Goal: Task Accomplishment & Management: Complete application form

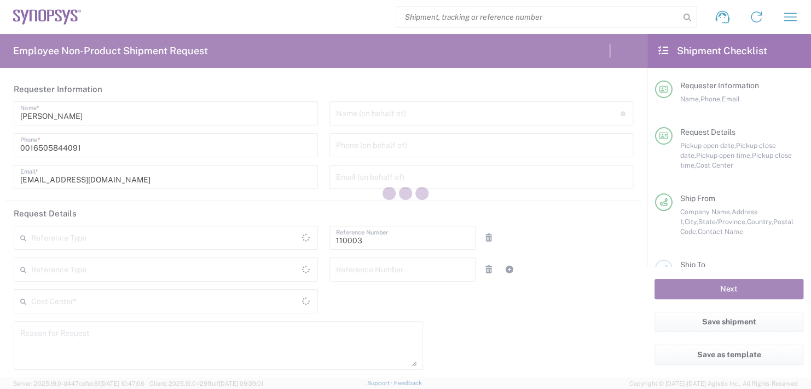
type input "Department"
type input "US01, FAC, MV/SV Fac 110003"
type input "United States"
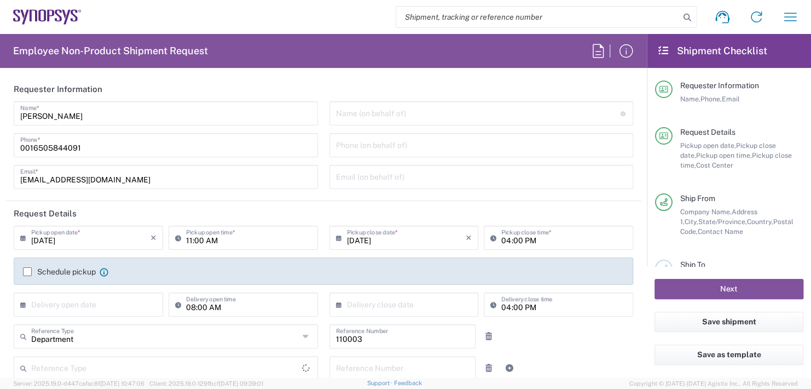
type input "California"
type input "Delivered at Place"
type input "United States"
type input "Headquarters USSV"
click at [375, 108] on input "text" at bounding box center [478, 112] width 285 height 19
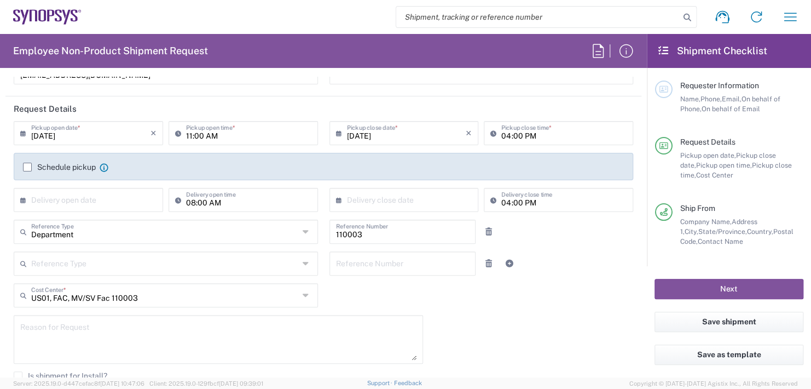
scroll to position [110, 0]
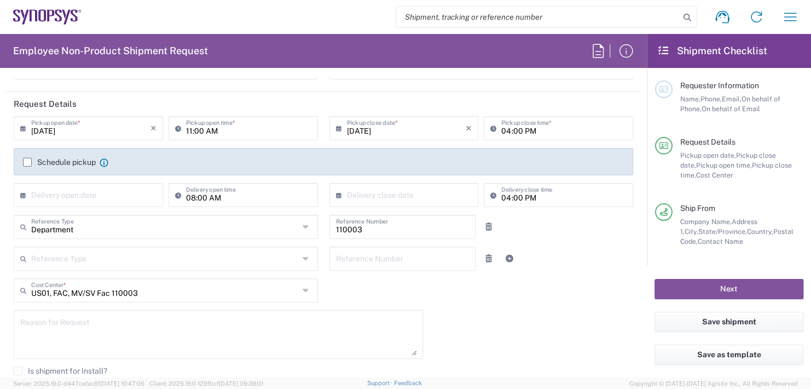
type input "Boba Mehic"
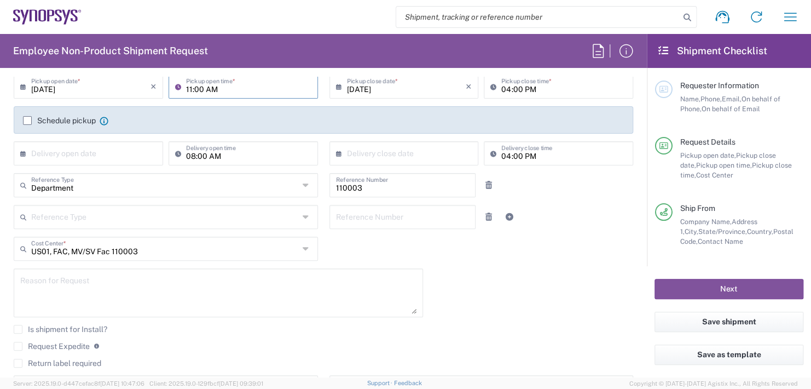
scroll to position [55, 0]
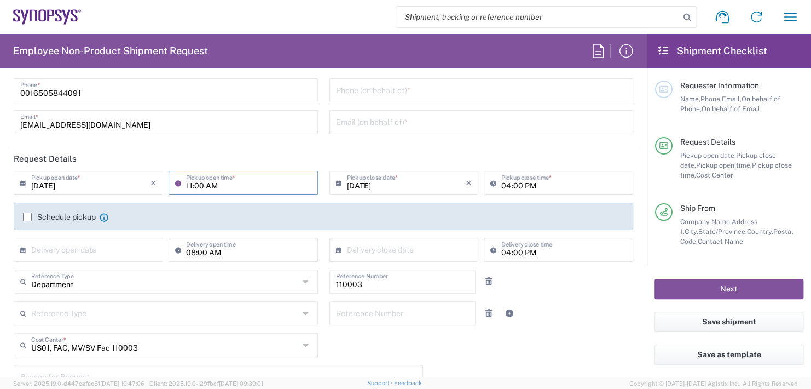
click at [221, 182] on input "11:00 AM" at bounding box center [248, 181] width 125 height 19
type input "1"
type input "02:30 PM"
click at [531, 182] on input "04:00 PM" at bounding box center [564, 181] width 125 height 19
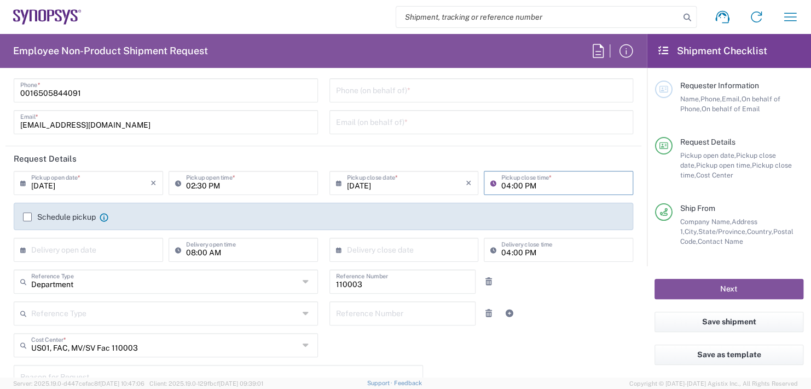
click at [531, 182] on input "04:00 PM" at bounding box center [564, 181] width 125 height 19
click at [532, 182] on input "04:00 PM" at bounding box center [564, 181] width 125 height 19
type input "0"
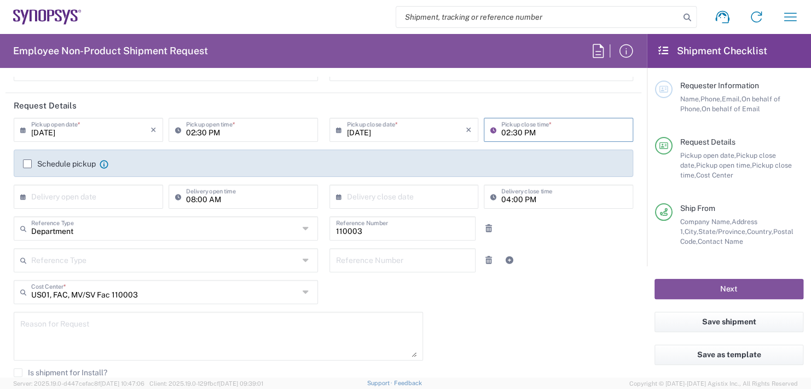
scroll to position [164, 0]
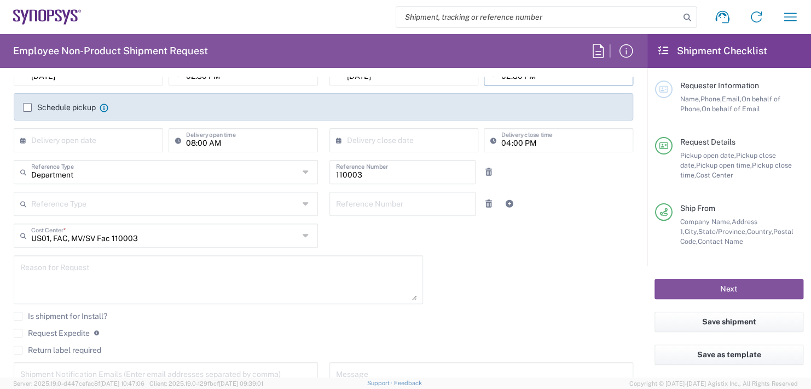
type input "02:30 PM"
click at [100, 141] on input "text" at bounding box center [90, 139] width 119 height 19
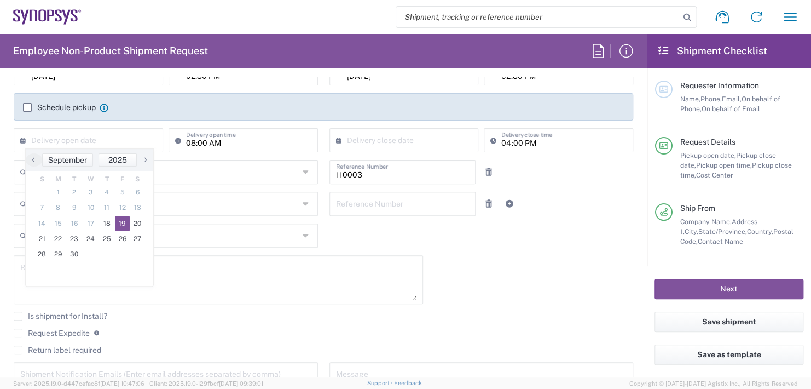
click at [124, 223] on span "19" at bounding box center [122, 223] width 15 height 15
type input "09/19/2025"
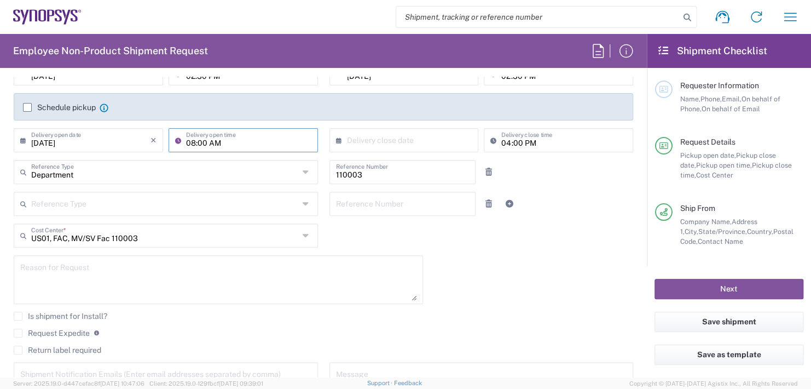
click at [239, 139] on input "08:00 AM" at bounding box center [248, 139] width 125 height 19
click at [239, 138] on input "08:00 AM" at bounding box center [248, 139] width 125 height 19
type input "0"
type input "11:00 AM"
click at [395, 135] on input "text" at bounding box center [406, 139] width 119 height 19
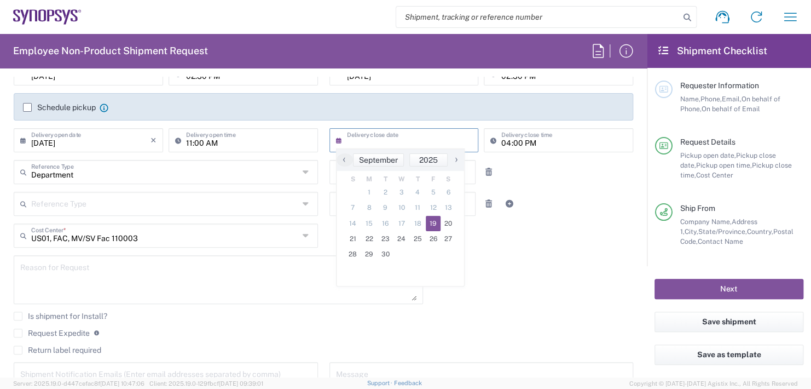
click at [439, 223] on span "19" at bounding box center [433, 223] width 15 height 15
type input "09/19/2025"
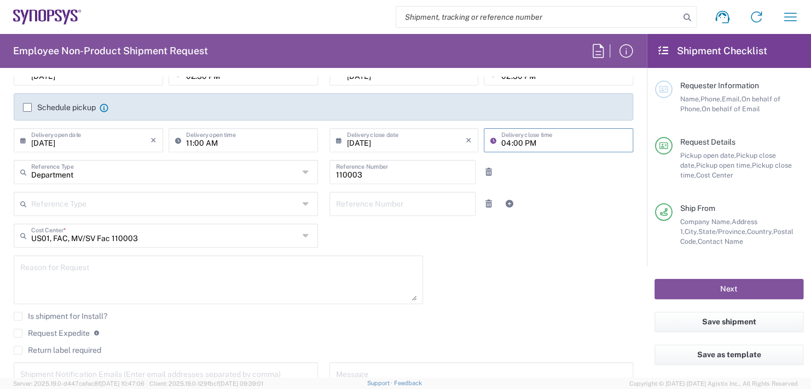
click at [537, 137] on input "04:00 PM" at bounding box center [564, 139] width 125 height 19
click at [537, 141] on input "04:00 PM" at bounding box center [564, 139] width 125 height 19
type input "0"
type input "11:00 AM"
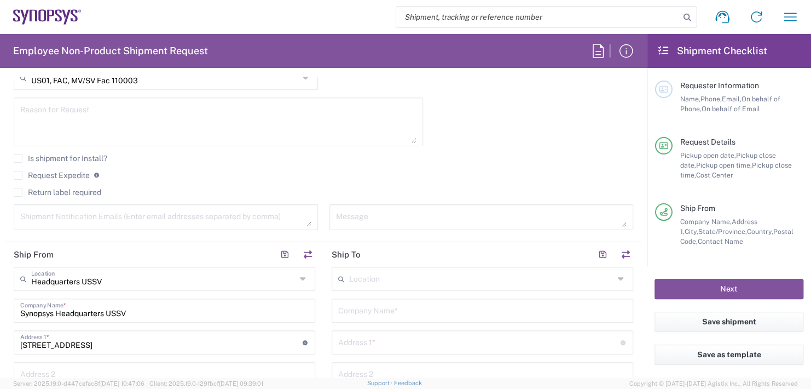
scroll to position [329, 0]
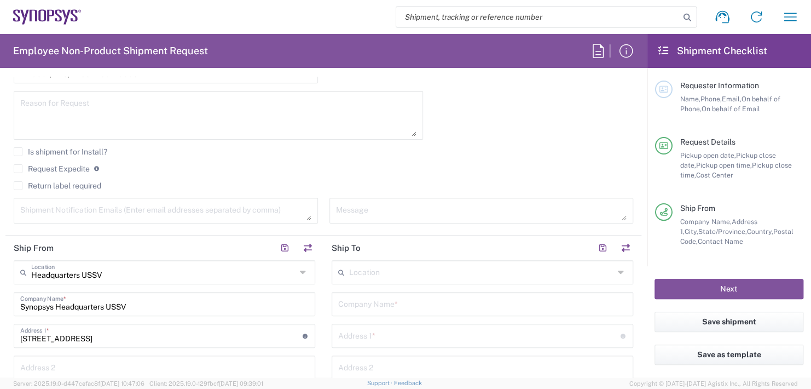
click at [375, 272] on input "text" at bounding box center [481, 271] width 265 height 19
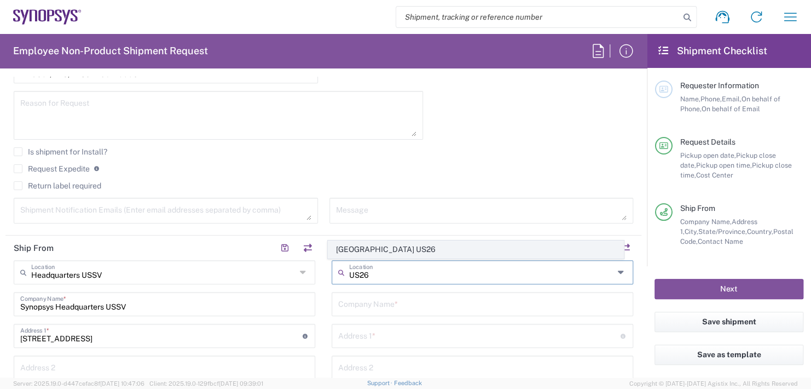
click at [364, 251] on span "Austin US26" at bounding box center [476, 249] width 295 height 17
type input "Austin US26"
type input "Synopsys Inc"
type input "1301 S Mopac Expy"
type input "Building 4, Suite 200"
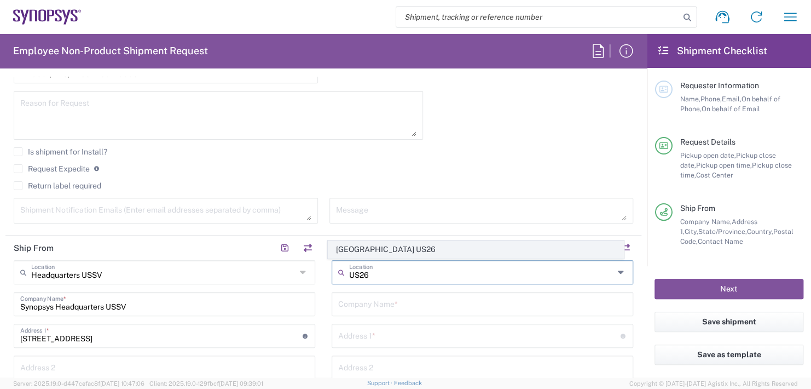
type input "Austin"
type input "Texas"
type input "78746"
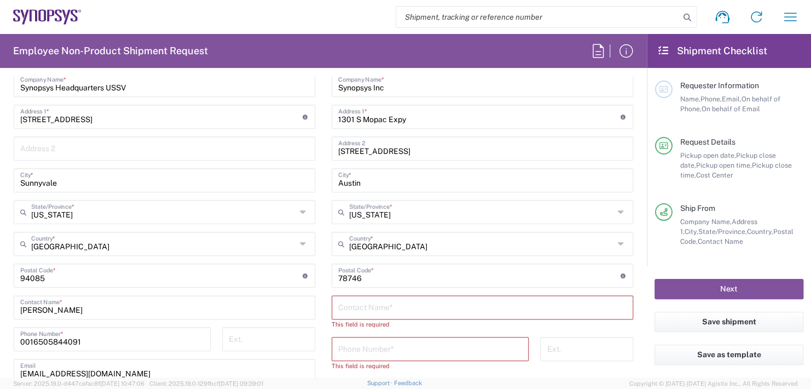
scroll to position [602, 0]
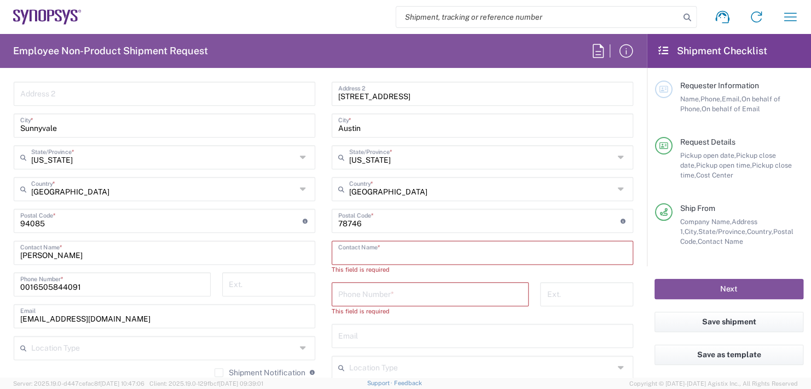
click at [371, 249] on input "text" at bounding box center [482, 251] width 289 height 19
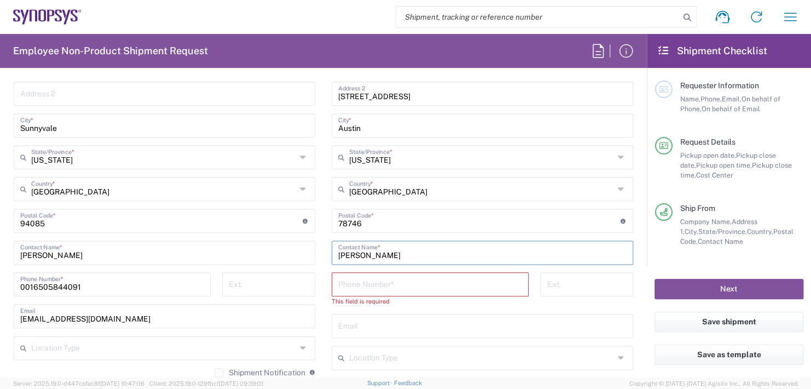
type input "Ismael De Leon"
click at [355, 278] on input "tel" at bounding box center [430, 283] width 184 height 19
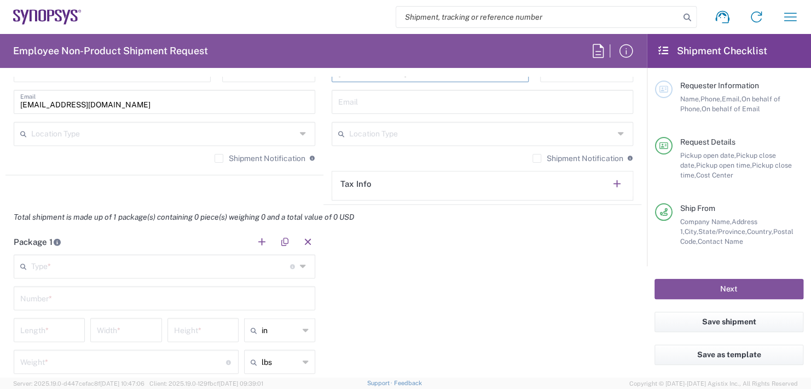
scroll to position [876, 0]
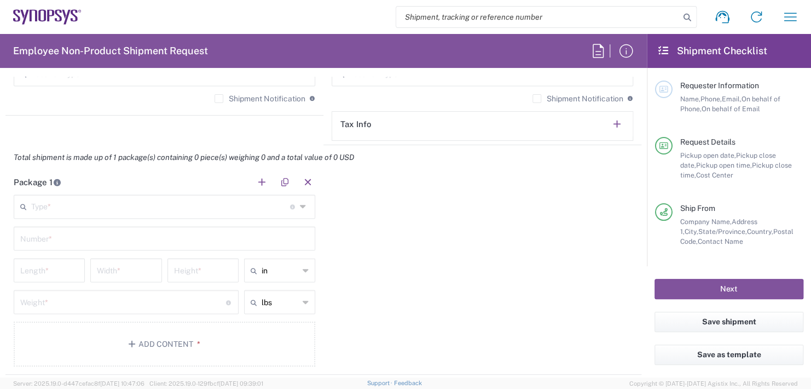
type input "512-567-7093"
click at [53, 203] on input "text" at bounding box center [160, 205] width 259 height 19
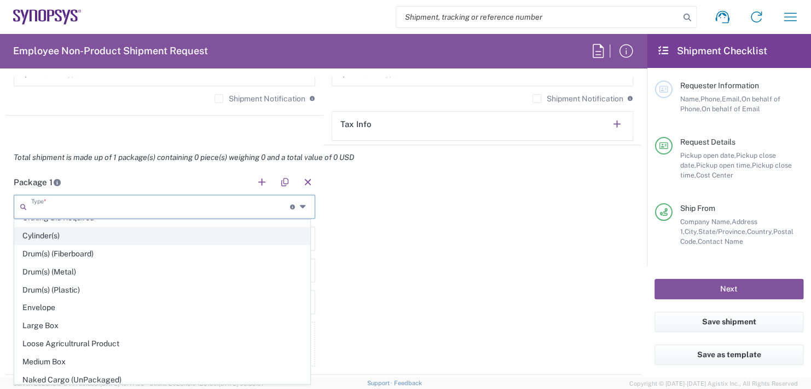
scroll to position [274, 0]
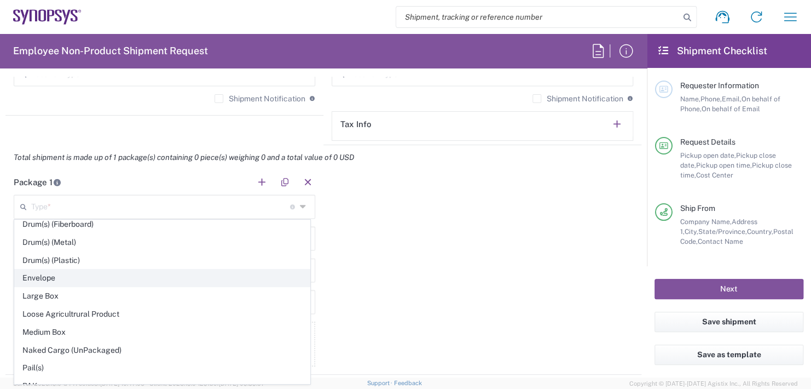
click at [42, 273] on span "Envelope" at bounding box center [162, 277] width 295 height 17
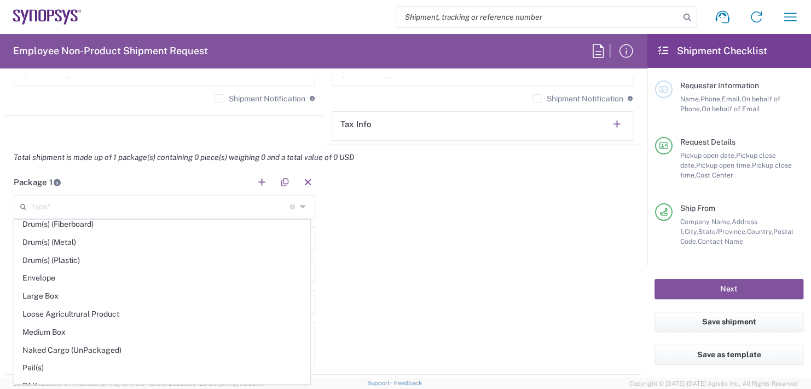
type input "Envelope"
type input "1"
type input "9.5"
type input "12.5"
type input "0.25"
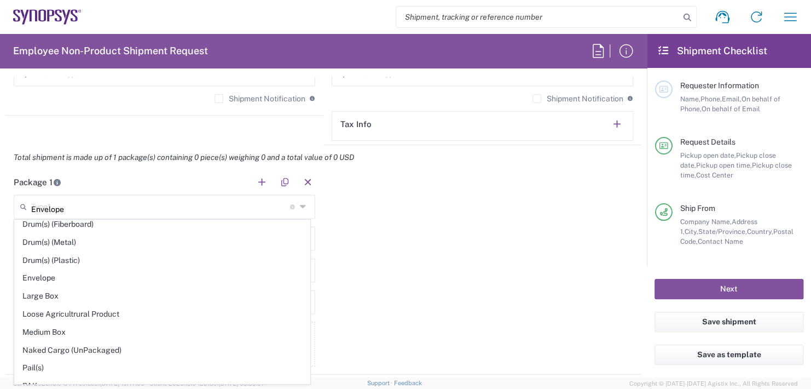
type input "1"
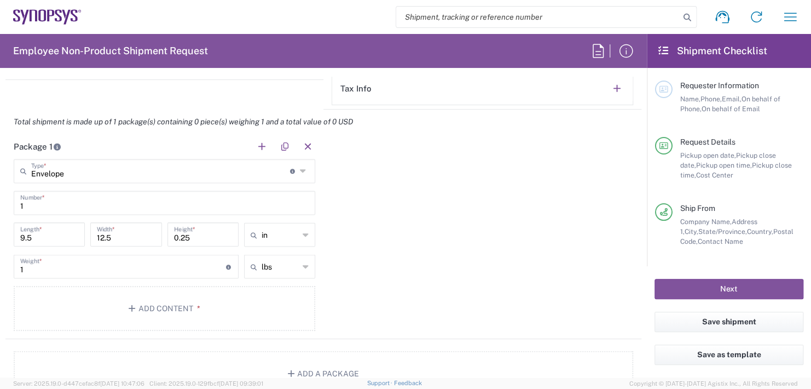
scroll to position [931, 0]
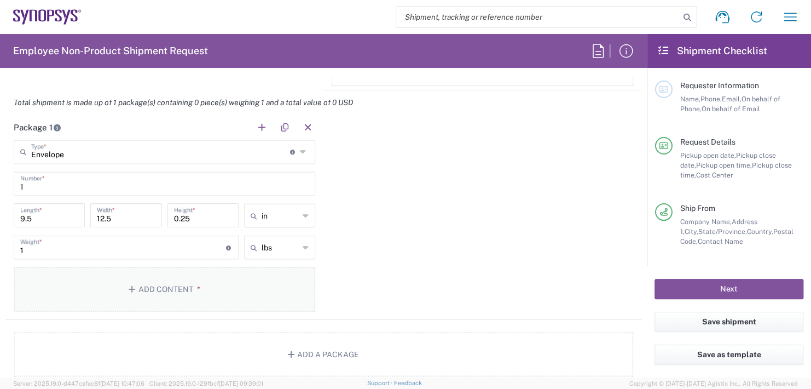
click at [157, 285] on button "Add Content *" at bounding box center [165, 289] width 302 height 45
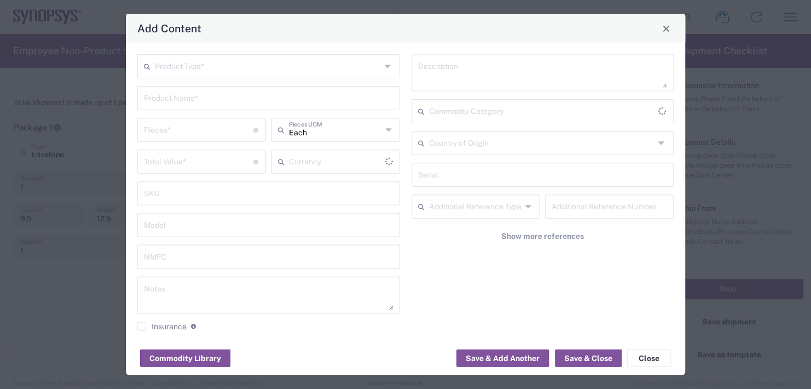
type input "US Dollar"
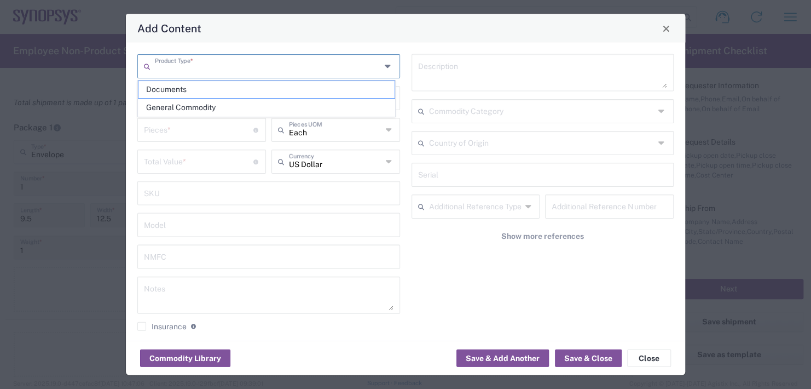
click at [165, 59] on input "text" at bounding box center [268, 65] width 226 height 19
click at [180, 102] on span "General Commodity" at bounding box center [267, 107] width 256 height 17
type input "General Commodity"
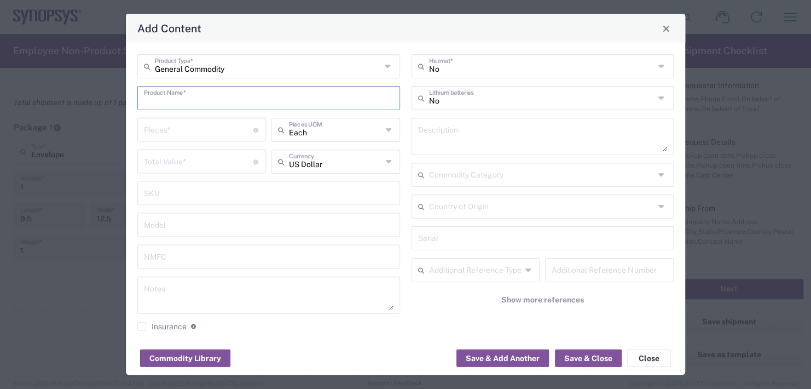
click at [176, 102] on input "text" at bounding box center [269, 97] width 250 height 19
type input "Name Plates"
click at [155, 122] on input "number" at bounding box center [199, 128] width 110 height 19
type input "2"
click at [175, 159] on input "number" at bounding box center [199, 160] width 110 height 19
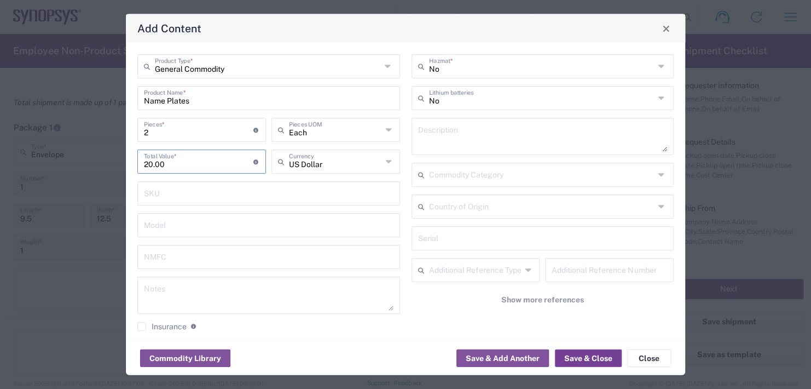
type input "20.00"
click at [601, 358] on button "Save & Close" at bounding box center [588, 358] width 67 height 18
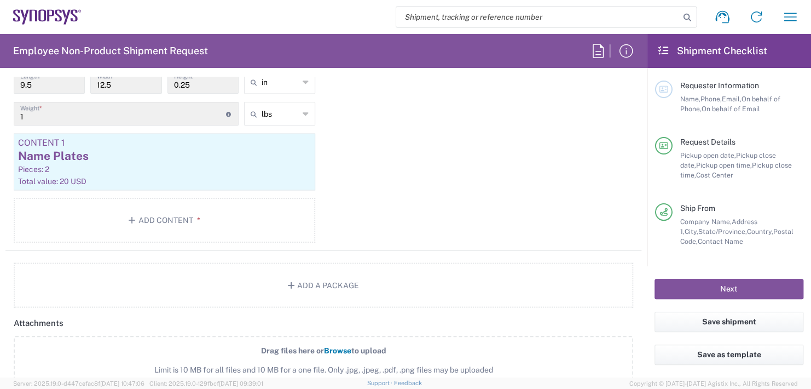
scroll to position [1095, 0]
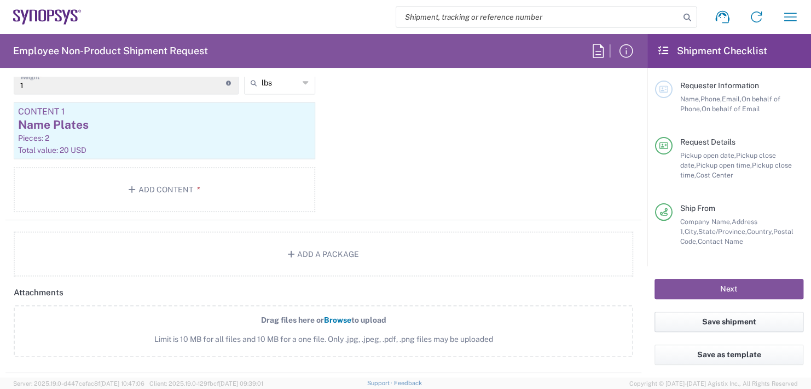
click at [726, 323] on button "Save shipment" at bounding box center [729, 322] width 149 height 20
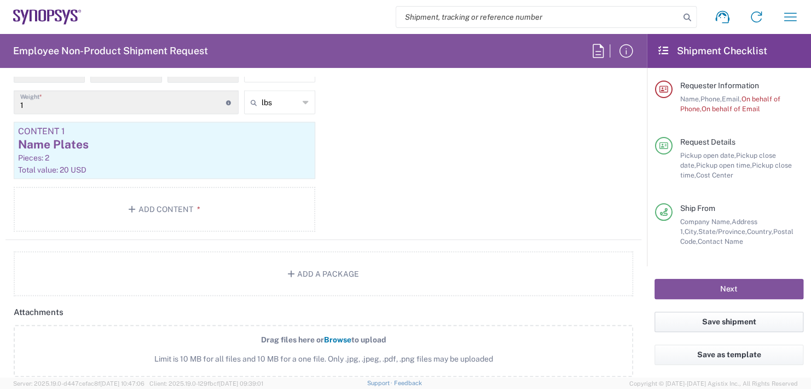
scroll to position [1115, 0]
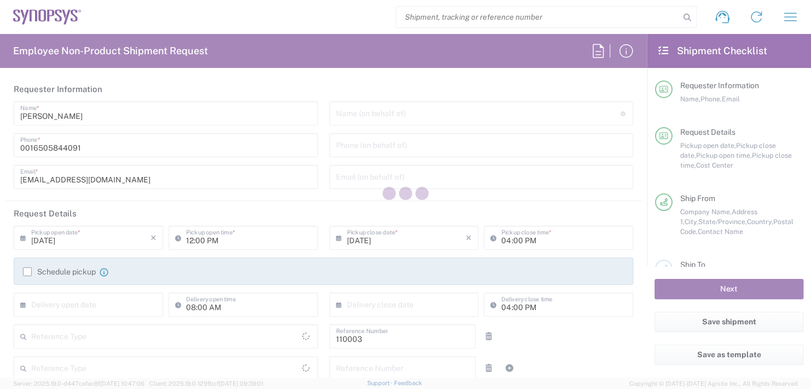
type input "Department"
type input "US01, FAC, MV/SV Fac 110003"
type input "[GEOGRAPHIC_DATA]"
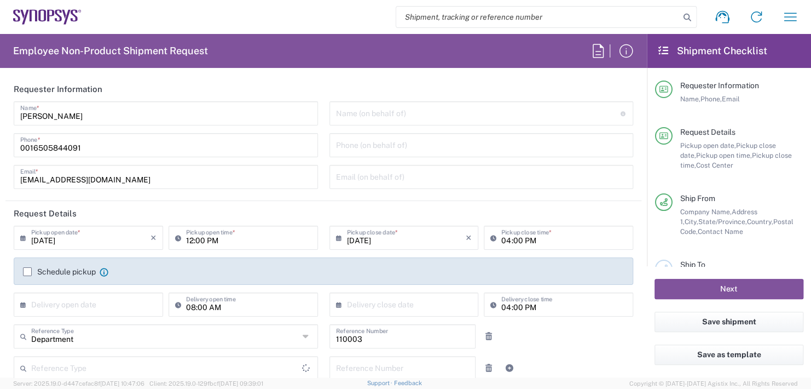
type input "[US_STATE]"
type input "Delivered at Place"
type input "[GEOGRAPHIC_DATA]"
type input "Headquarters USSV"
click at [350, 111] on input "text" at bounding box center [478, 112] width 285 height 19
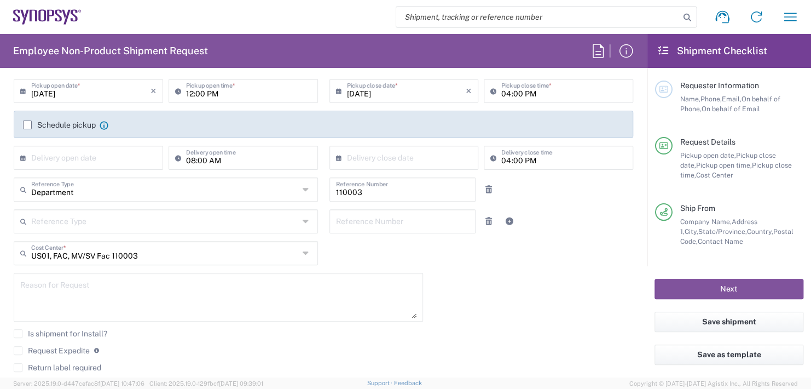
scroll to position [164, 0]
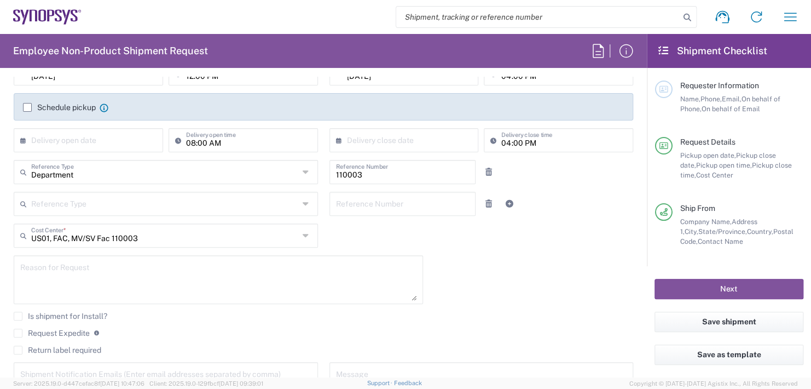
type input "Boba Mehic"
click at [118, 141] on input "text" at bounding box center [90, 139] width 119 height 19
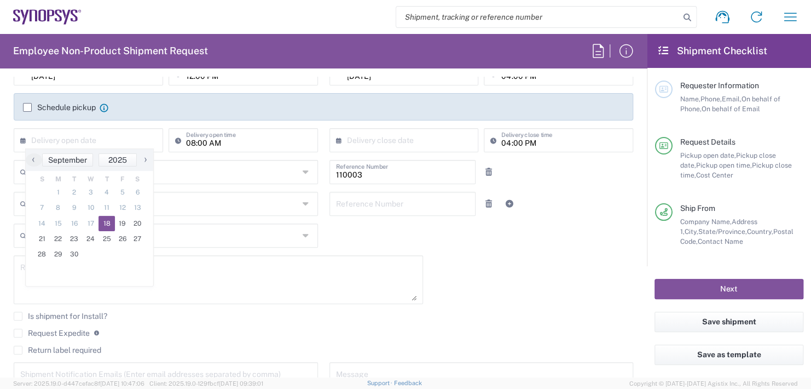
click at [112, 218] on span "18" at bounding box center [107, 223] width 16 height 15
type input "09/18/2025"
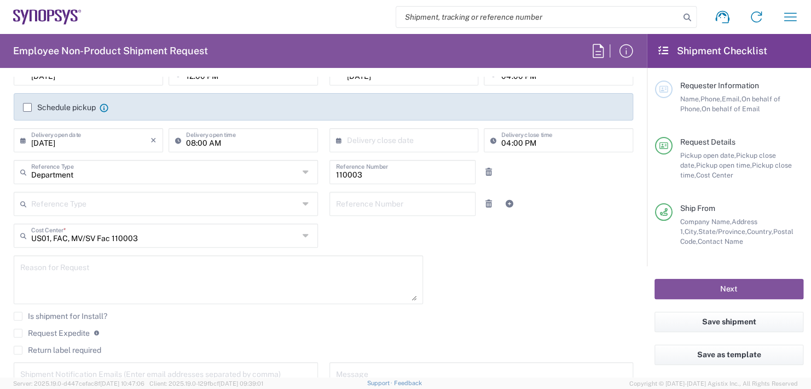
click at [234, 139] on input "08:00 AM" at bounding box center [248, 139] width 125 height 19
click at [234, 139] on input ":00 AM" at bounding box center [248, 139] width 125 height 19
type input ":"
type input "02:30 PM"
click at [416, 143] on input "text" at bounding box center [406, 139] width 119 height 19
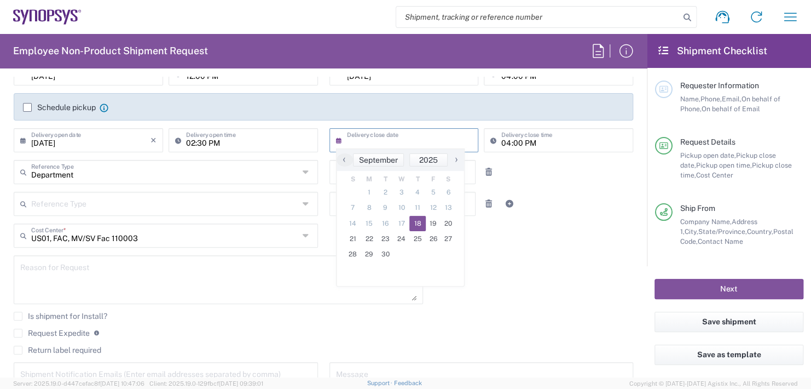
click at [417, 221] on span "18" at bounding box center [418, 223] width 16 height 15
type input "09/18/2025"
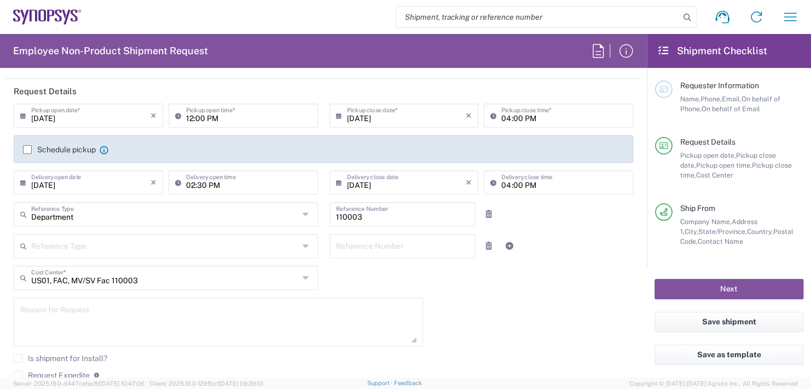
scroll to position [55, 0]
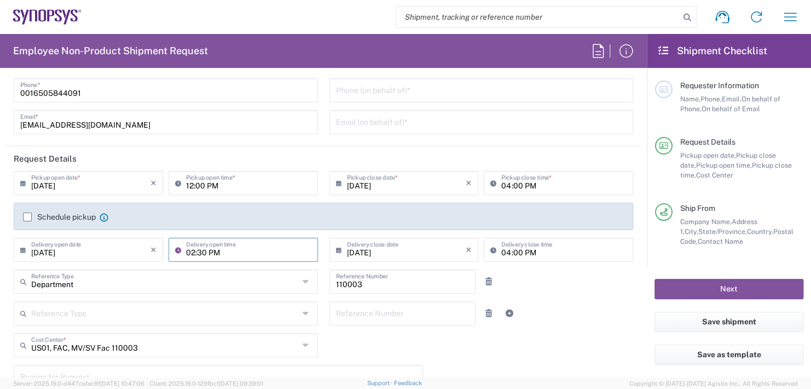
click at [216, 250] on input "02:30 PM" at bounding box center [248, 248] width 125 height 19
click at [216, 250] on input ":30 PM" at bounding box center [248, 248] width 125 height 19
type input ":"
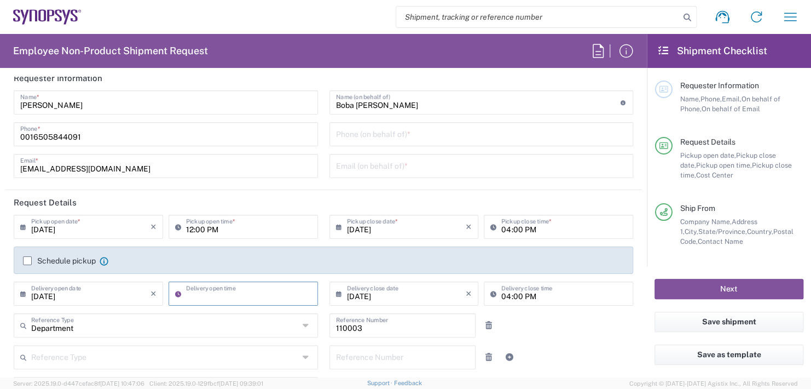
scroll to position [0, 0]
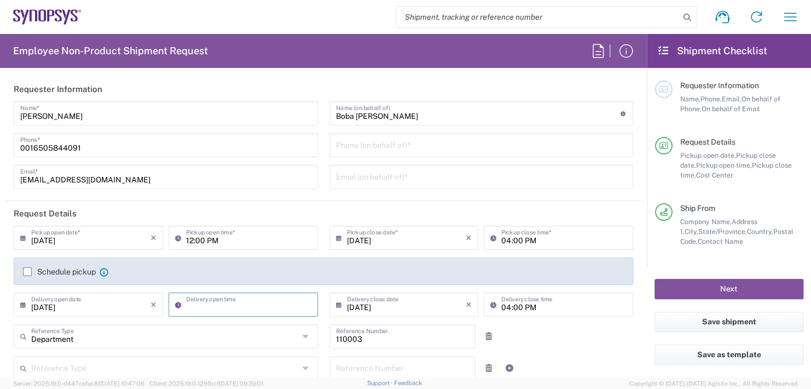
click at [220, 238] on input "12:00 PM" at bounding box center [248, 236] width 125 height 19
click at [220, 238] on input ":00 PM" at bounding box center [248, 236] width 125 height 19
type input ":"
type input "02:30 PM"
click at [534, 237] on input "04:00 PM" at bounding box center [564, 236] width 125 height 19
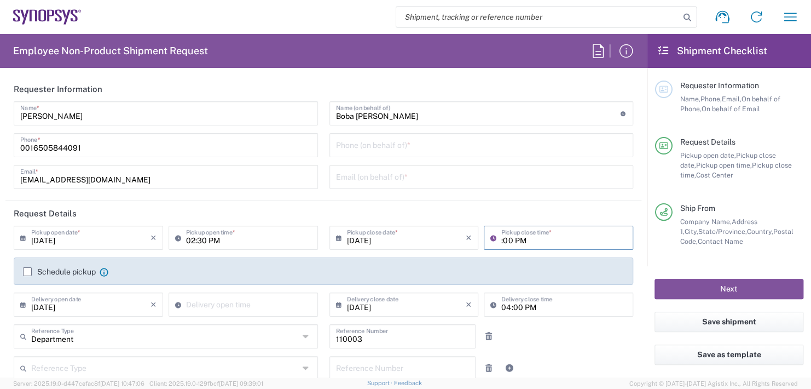
click at [534, 237] on input ":00 PM" at bounding box center [564, 236] width 125 height 19
type input ":"
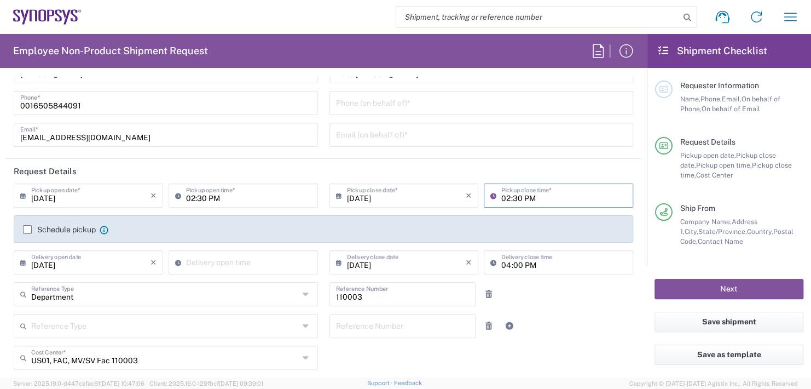
scroll to position [110, 0]
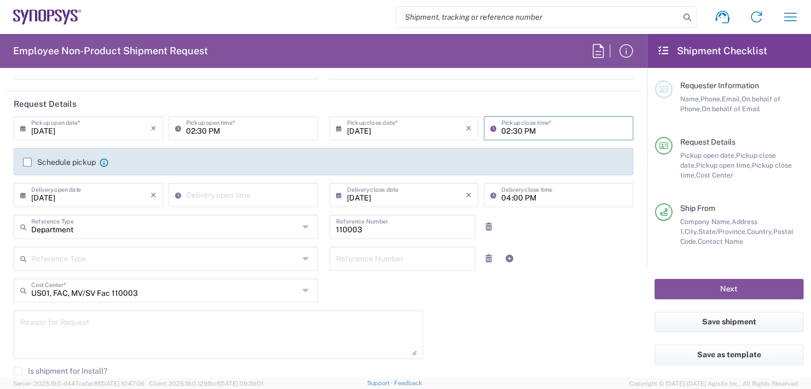
type input "02:30 PM"
click at [77, 194] on input "09/18/2025" at bounding box center [90, 194] width 119 height 19
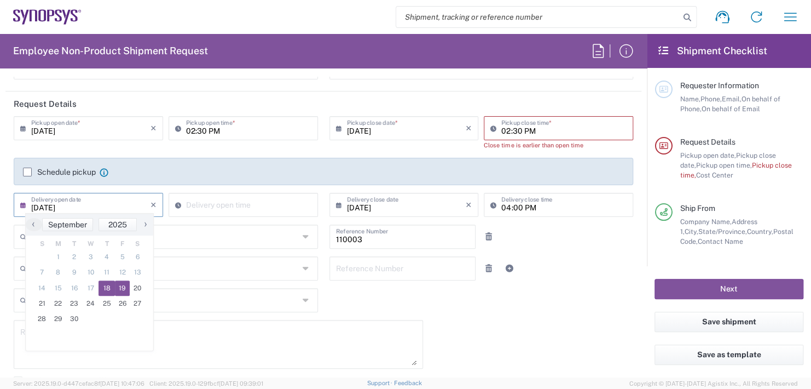
click at [126, 285] on span "19" at bounding box center [122, 287] width 15 height 15
type input "09/19/2025"
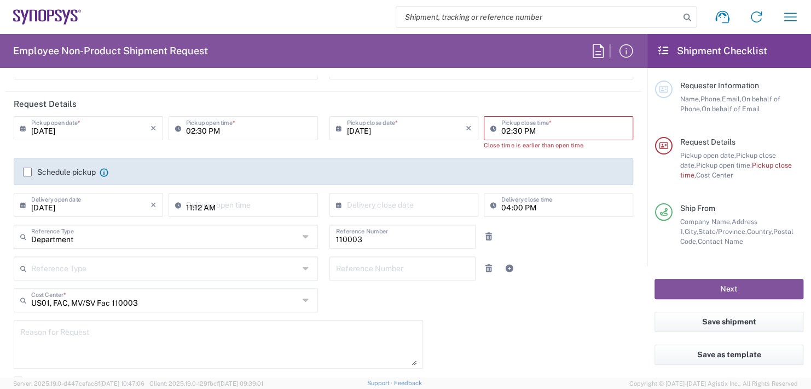
click at [219, 200] on input "11:12 AM" at bounding box center [248, 203] width 125 height 19
click at [220, 201] on input "11:12 AM" at bounding box center [248, 203] width 125 height 19
type input "11:00 AM"
click at [366, 201] on input "text" at bounding box center [406, 203] width 119 height 19
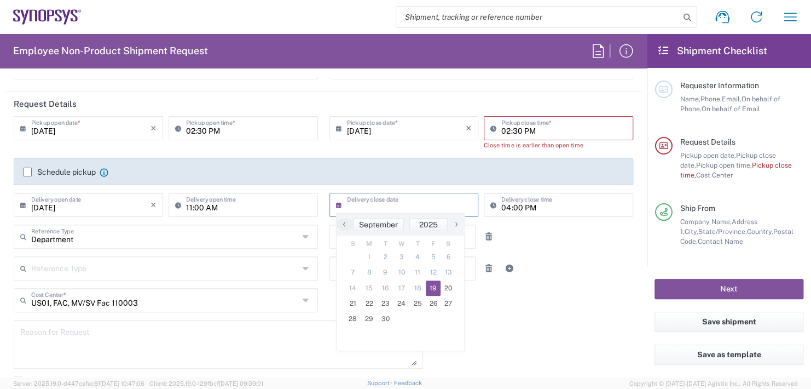
click at [435, 287] on span "19" at bounding box center [433, 287] width 15 height 15
type input "09/19/2025"
click at [543, 203] on input "04:00 PM" at bounding box center [564, 203] width 125 height 19
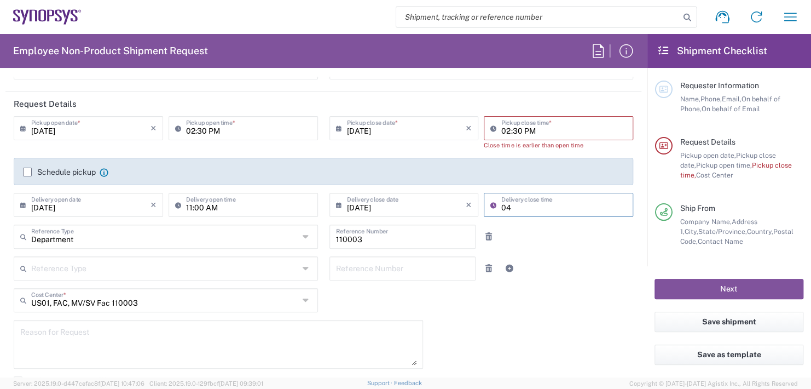
type input "0"
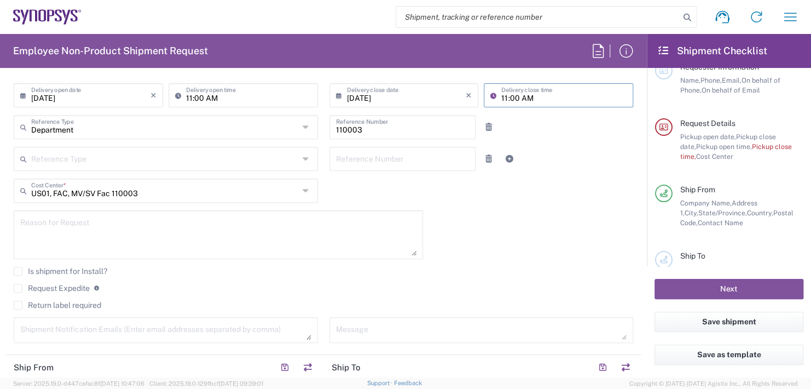
scroll to position [0, 0]
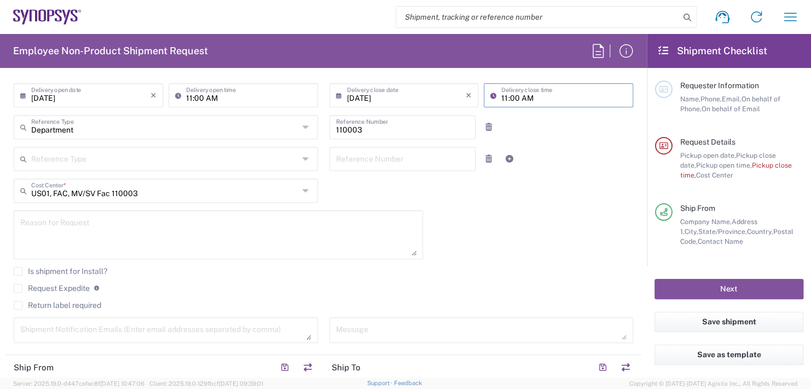
type input "11:00 AM"
click at [776, 76] on main "Requester Information Name, Phone, Email, On behalf of Phone, On behalf of Emai…" at bounding box center [729, 167] width 164 height 198
click at [665, 79] on main "Requester Information Name, Phone, Email, On behalf of Phone, On behalf of Emai…" at bounding box center [729, 167] width 164 height 198
click at [774, 264] on div "Ship From Company Name, Address 1, City, State/Province, Country, Postal Code, …" at bounding box center [729, 236] width 148 height 66
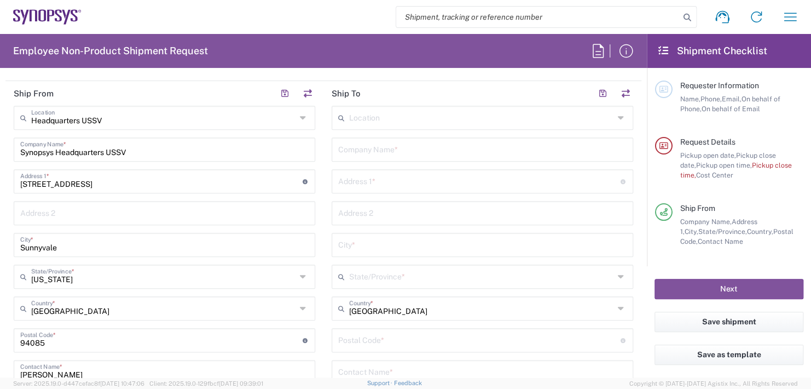
scroll to position [493, 0]
click at [361, 149] on input "text" at bounding box center [482, 148] width 289 height 19
click at [384, 146] on input "Wells Fargo bank Lockbox" at bounding box center [482, 148] width 289 height 19
type input "Wells Fargo Bank Lockbox"
click at [400, 183] on input "text" at bounding box center [479, 180] width 283 height 19
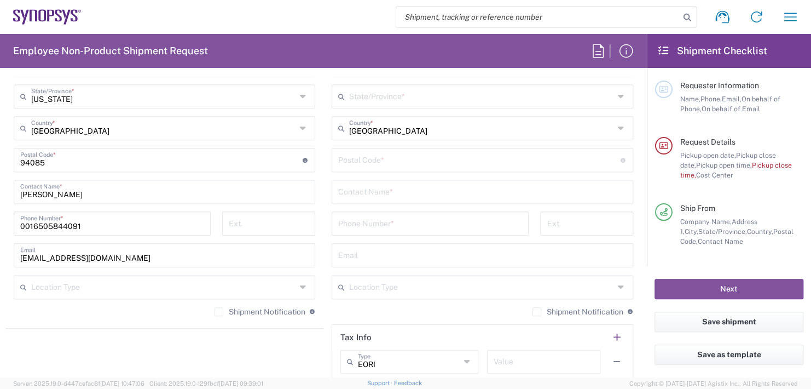
scroll to position [657, 0]
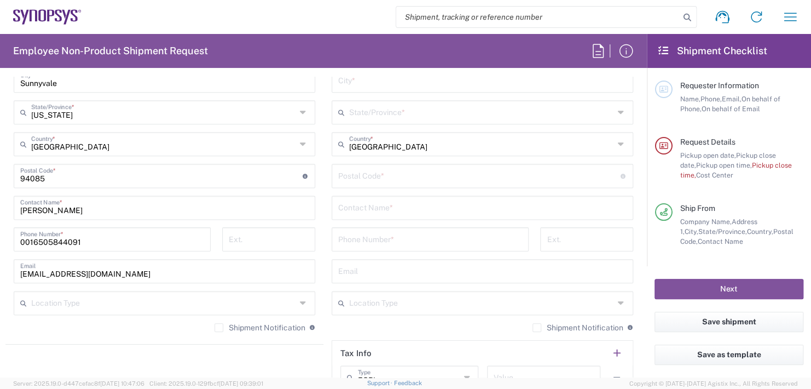
type input "3440 Flair Ave."
click at [378, 111] on input "text" at bounding box center [481, 111] width 265 height 19
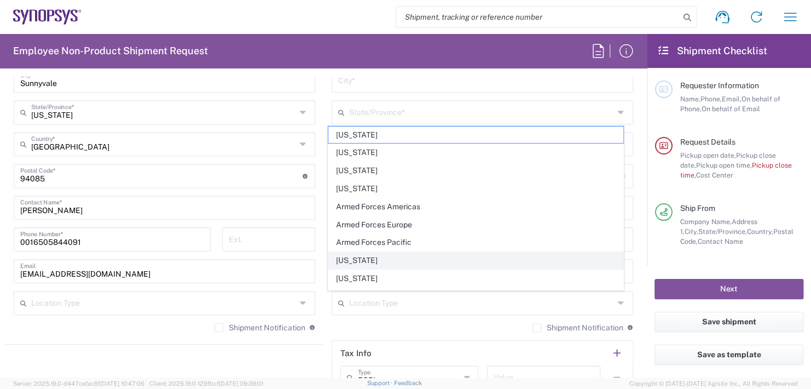
click at [349, 260] on span "California" at bounding box center [476, 260] width 295 height 17
type input "California"
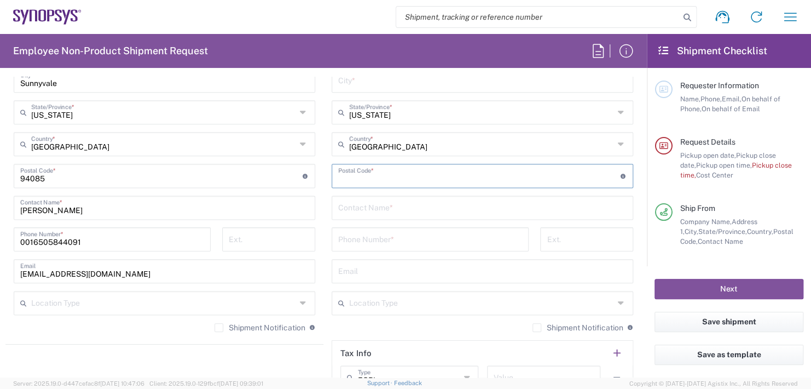
click at [353, 170] on input "undefined" at bounding box center [479, 174] width 283 height 19
click at [364, 179] on input "undefined" at bounding box center [479, 174] width 283 height 19
type input "91731"
click at [368, 205] on input "text" at bounding box center [482, 206] width 289 height 19
type input "Synopsys, Inc.,"
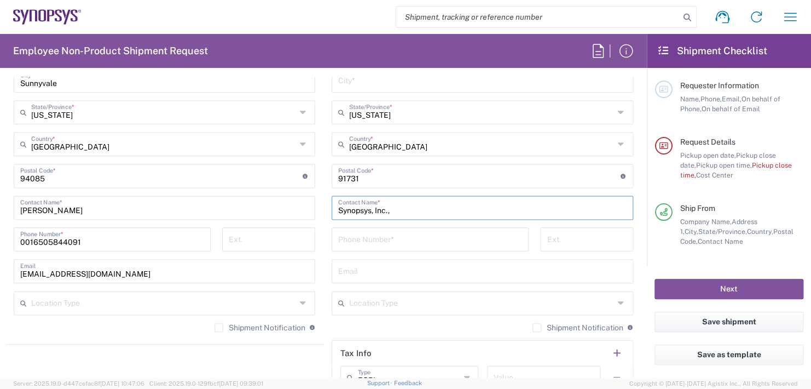
click at [358, 234] on input "tel" at bounding box center [430, 238] width 184 height 19
click at [372, 239] on input "tel" at bounding box center [430, 238] width 184 height 19
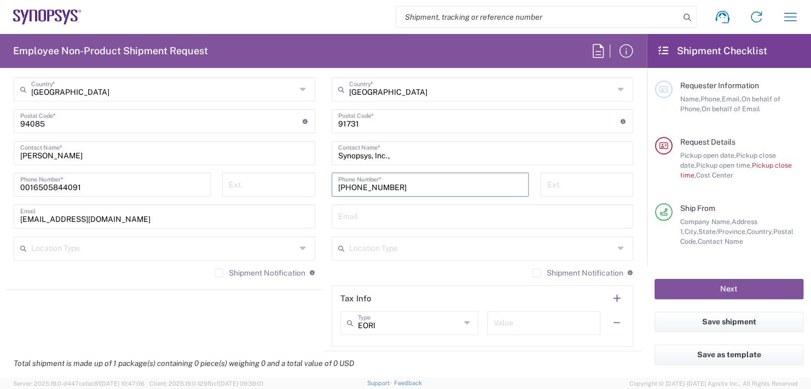
scroll to position [876, 0]
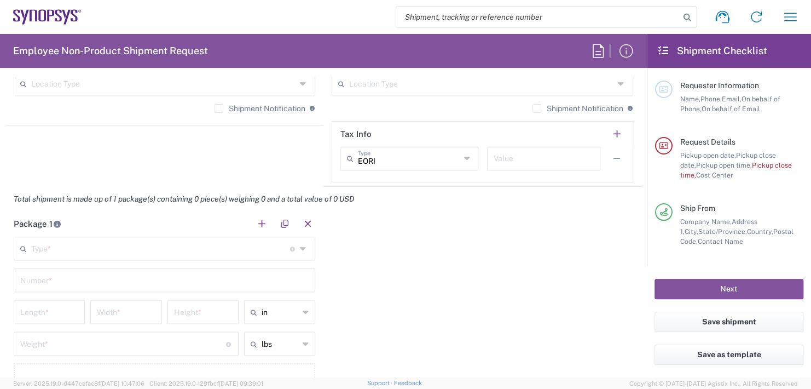
type input "626-572-1196"
click at [56, 240] on input "text" at bounding box center [160, 247] width 259 height 19
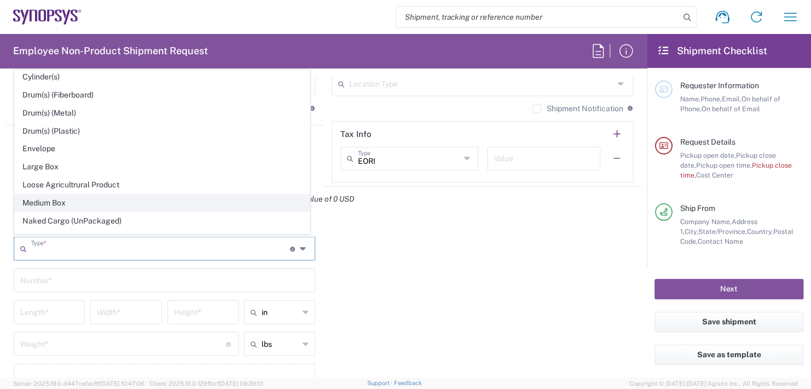
scroll to position [219, 0]
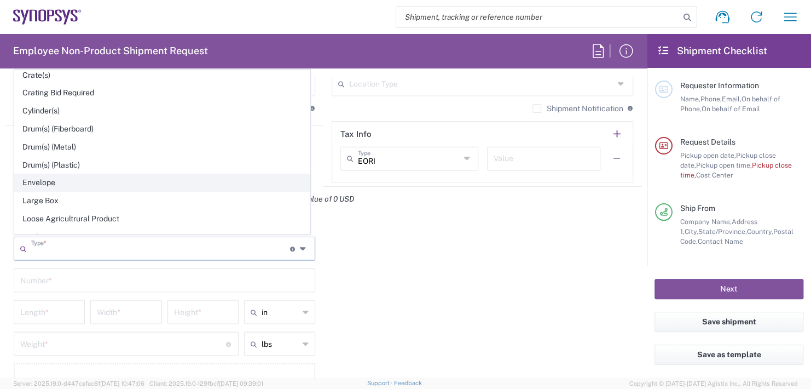
click at [42, 178] on span "Envelope" at bounding box center [162, 182] width 295 height 17
type input "Envelope"
type input "1"
type input "9.5"
type input "12.5"
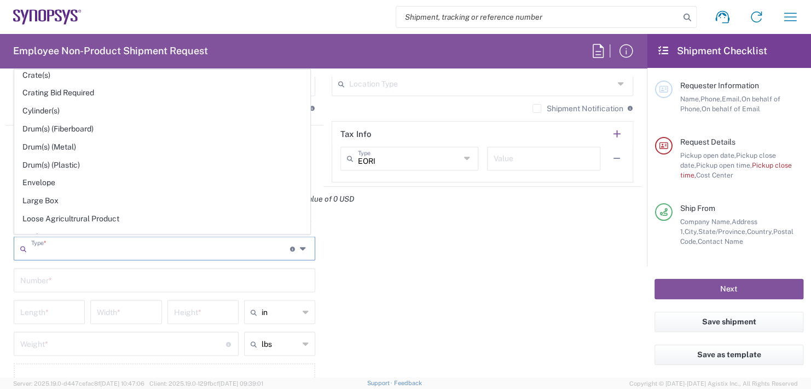
type input "0.25"
type input "1"
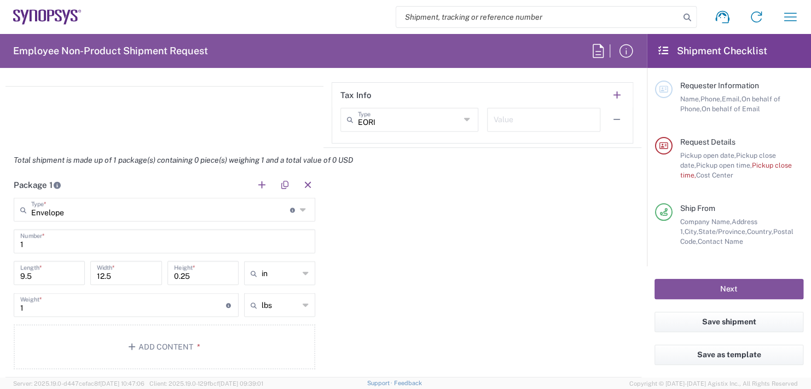
scroll to position [986, 0]
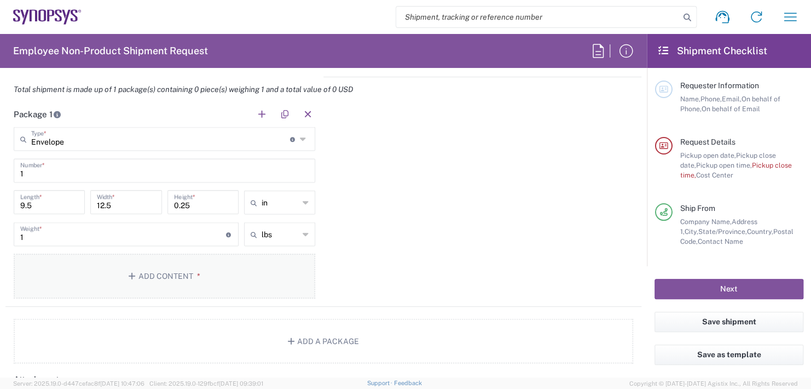
click at [163, 268] on button "Add Content *" at bounding box center [165, 276] width 302 height 45
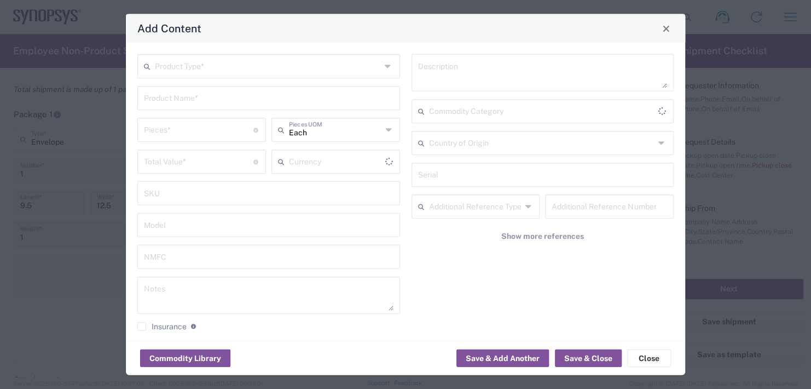
type input "US Dollar"
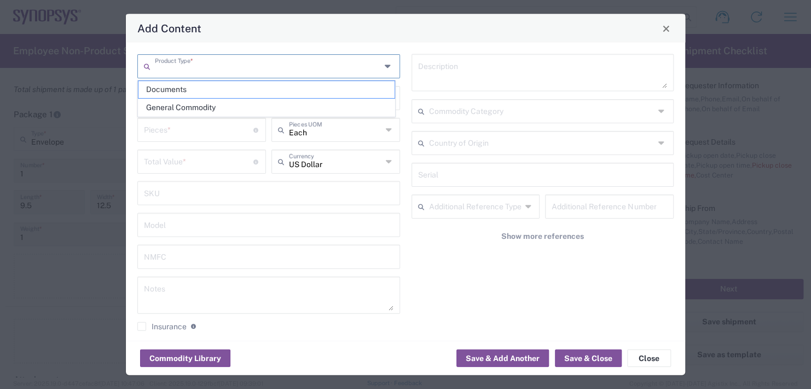
click at [195, 64] on input "text" at bounding box center [268, 65] width 226 height 19
click at [163, 89] on span "Documents" at bounding box center [267, 89] width 256 height 17
type input "Documents"
type input "1"
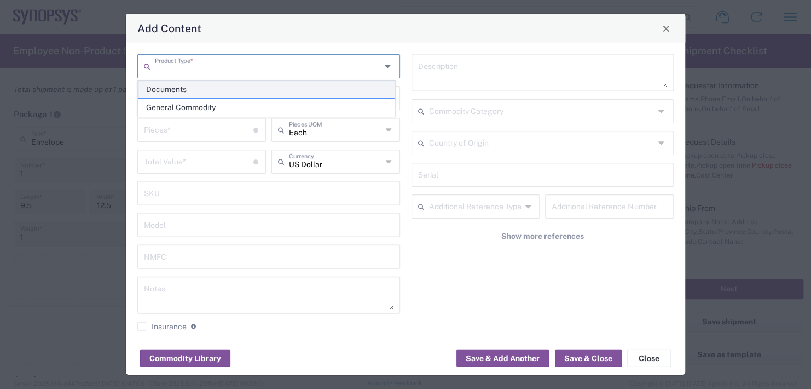
type input "1"
type textarea "Documents"
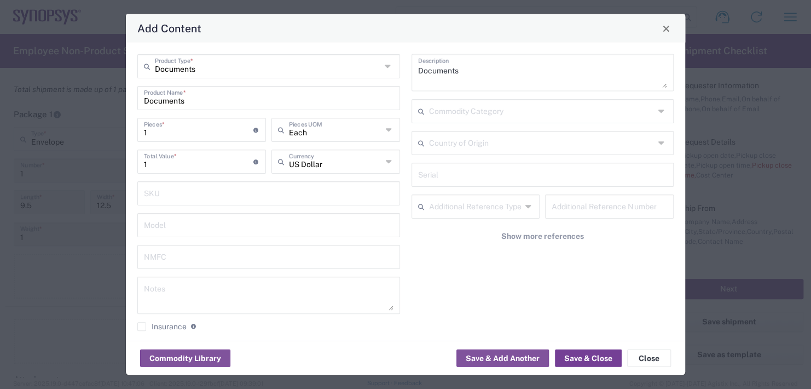
click at [601, 356] on button "Save & Close" at bounding box center [588, 358] width 67 height 18
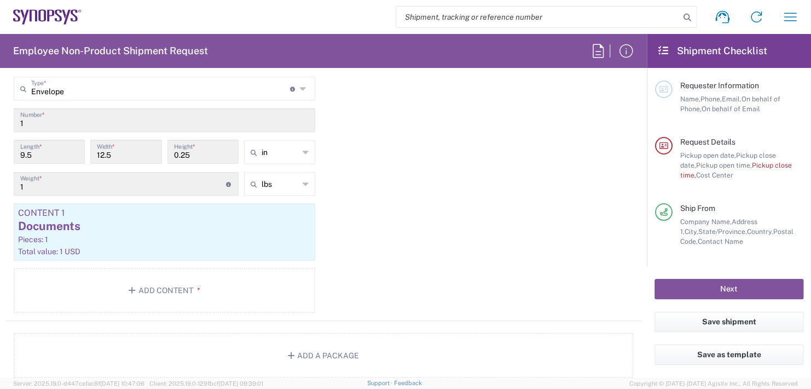
scroll to position [1095, 0]
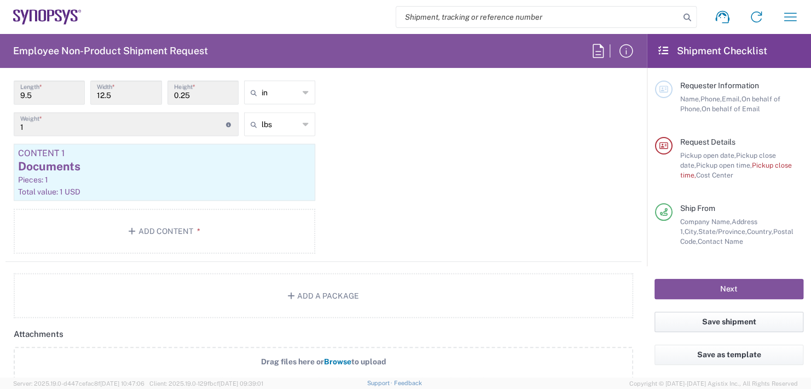
click at [698, 322] on button "Save shipment" at bounding box center [729, 322] width 149 height 20
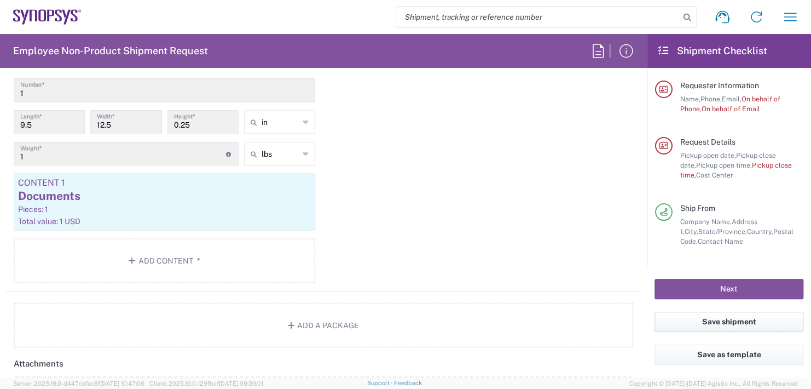
scroll to position [1125, 0]
